Goal: Communication & Community: Answer question/provide support

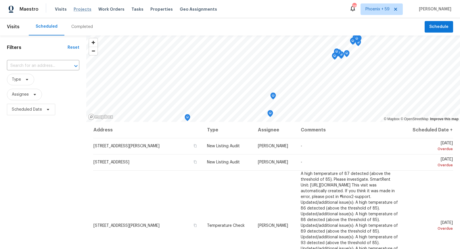
click at [87, 10] on span "Projects" at bounding box center [83, 9] width 18 height 6
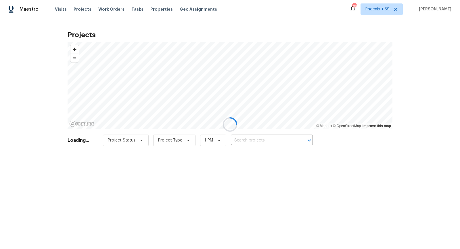
click at [270, 139] on div at bounding box center [230, 124] width 460 height 249
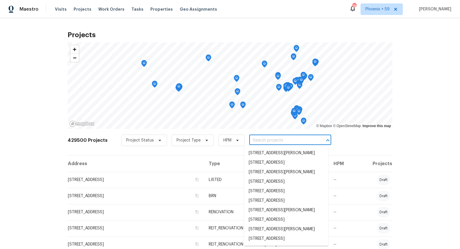
click at [270, 139] on input "text" at bounding box center [282, 140] width 66 height 9
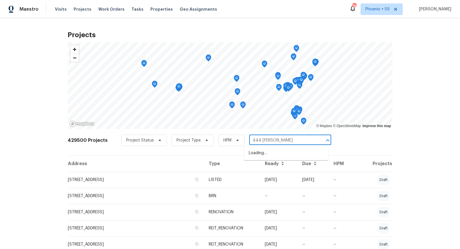
type input "444 [PERSON_NAME]"
click at [271, 150] on li "[STREET_ADDRESS][PERSON_NAME]" at bounding box center [286, 152] width 84 height 9
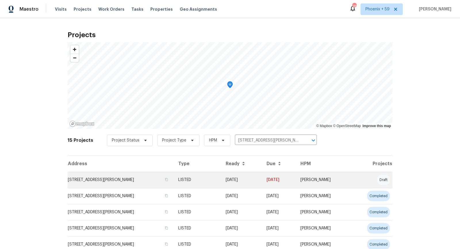
click at [125, 176] on td "[STREET_ADDRESS][PERSON_NAME]" at bounding box center [121, 179] width 106 height 16
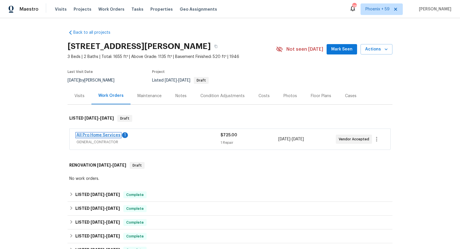
click at [109, 136] on link "All Pro Home Services" at bounding box center [99, 135] width 44 height 4
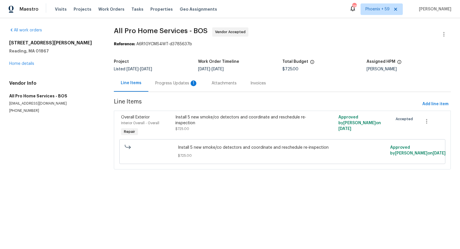
click at [167, 80] on div "Progress Updates 1" at bounding box center [176, 83] width 43 height 6
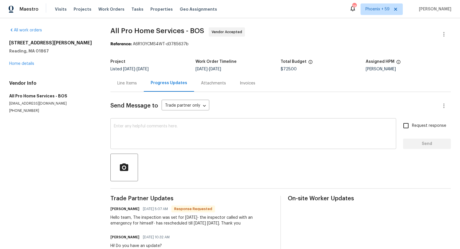
scroll to position [16, 0]
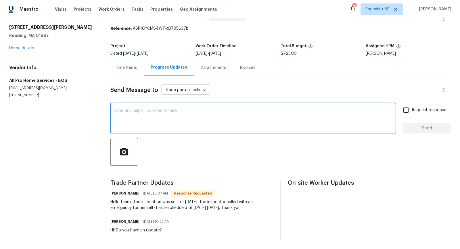
click at [162, 126] on textarea at bounding box center [253, 118] width 279 height 20
type textarea "Thank you for the update."
click at [421, 130] on span "Send" at bounding box center [427, 128] width 39 height 7
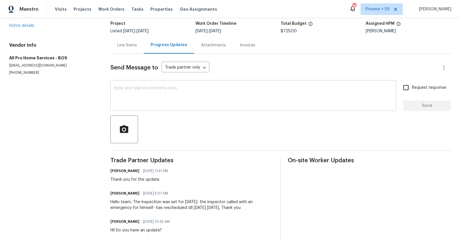
scroll to position [0, 0]
